Goal: Task Accomplishment & Management: Use online tool/utility

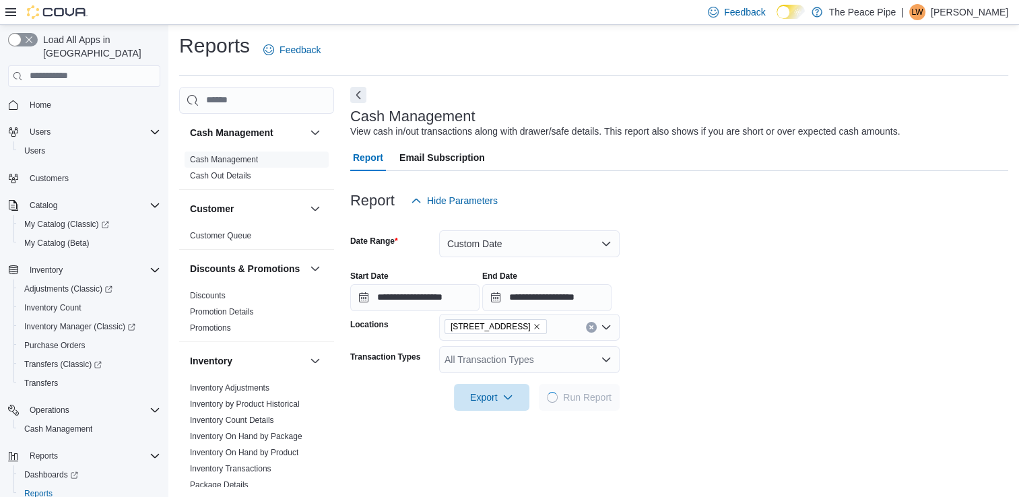
scroll to position [358, 0]
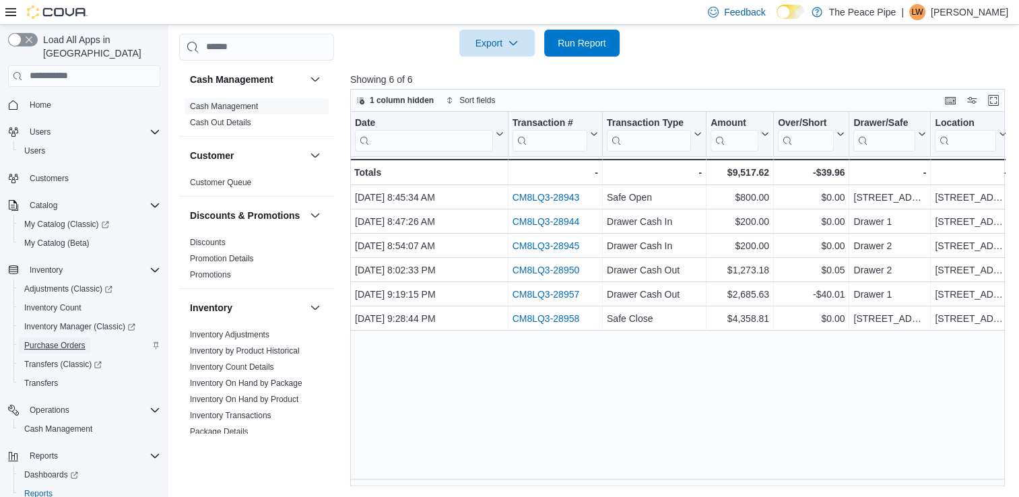
click at [55, 340] on span "Purchase Orders" at bounding box center [54, 345] width 61 height 11
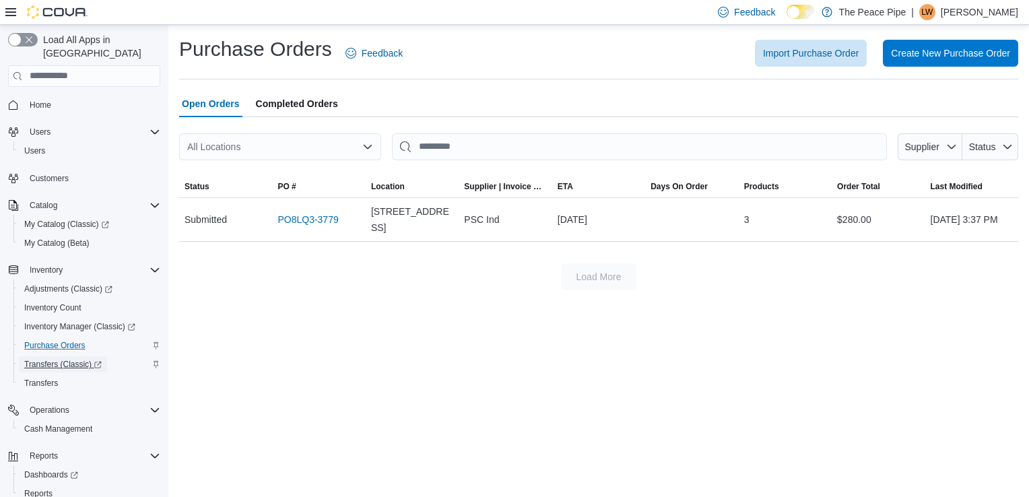
click at [48, 357] on span "Transfers (Classic)" at bounding box center [62, 364] width 77 height 16
